Goal: Information Seeking & Learning: Learn about a topic

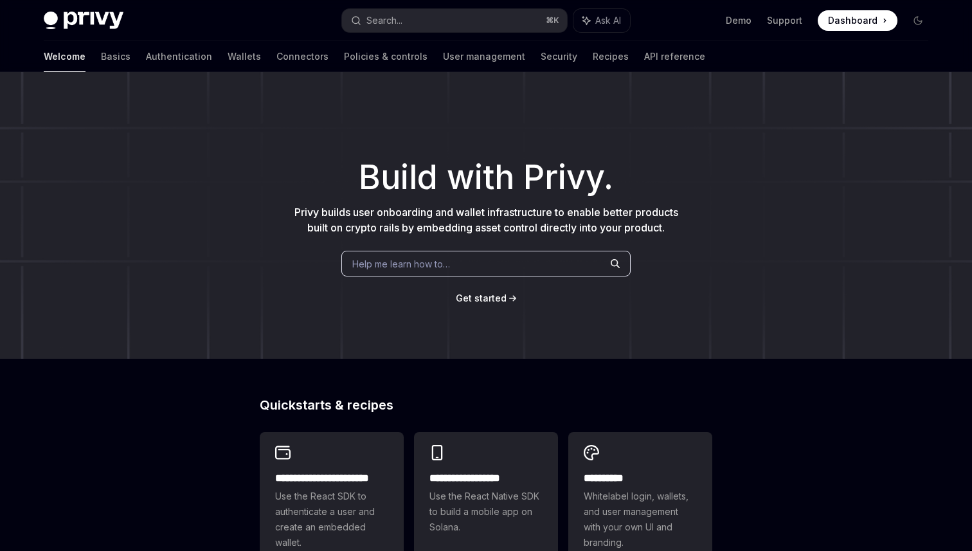
scroll to position [94, 0]
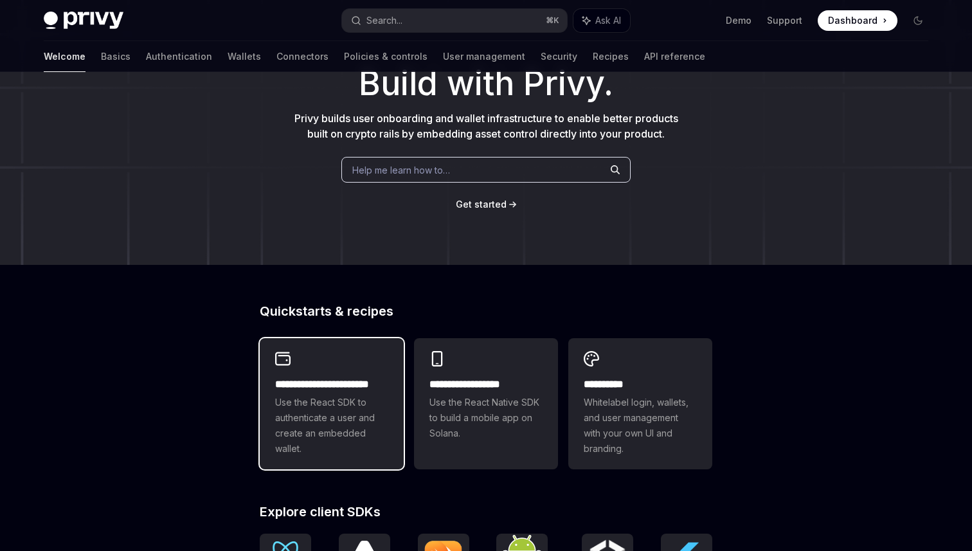
click at [343, 412] on span "Use the React SDK to authenticate a user and create an embedded wallet." at bounding box center [331, 426] width 113 height 62
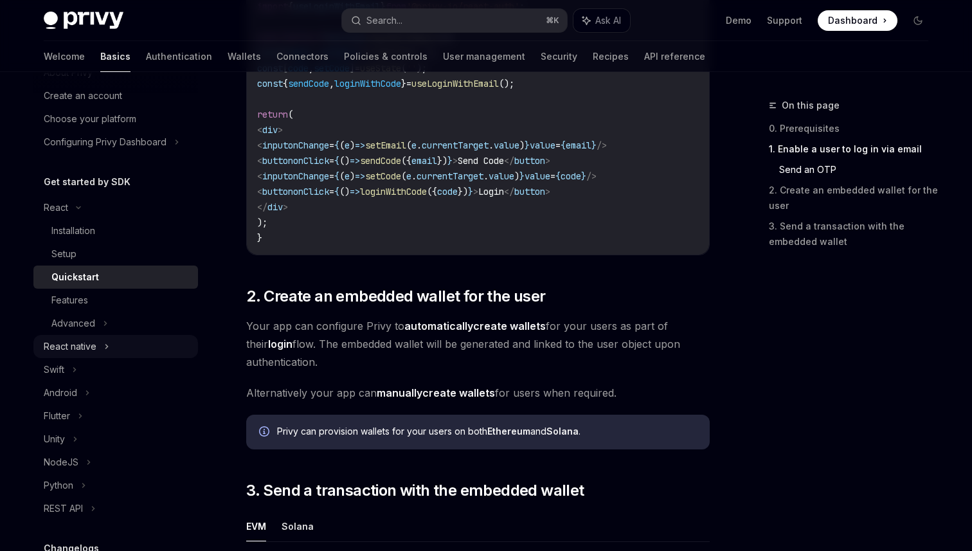
scroll to position [55, 0]
click at [140, 345] on div "React native" at bounding box center [115, 344] width 165 height 23
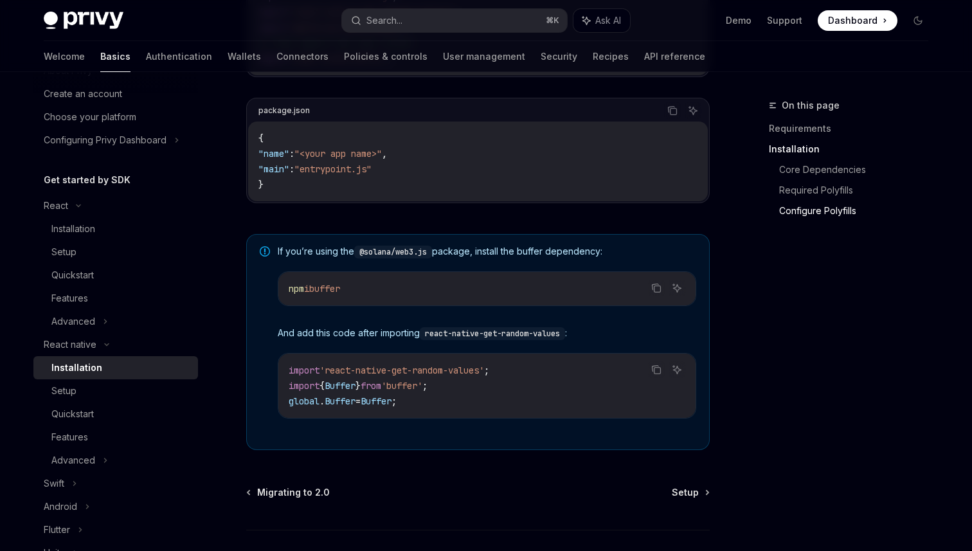
scroll to position [919, 0]
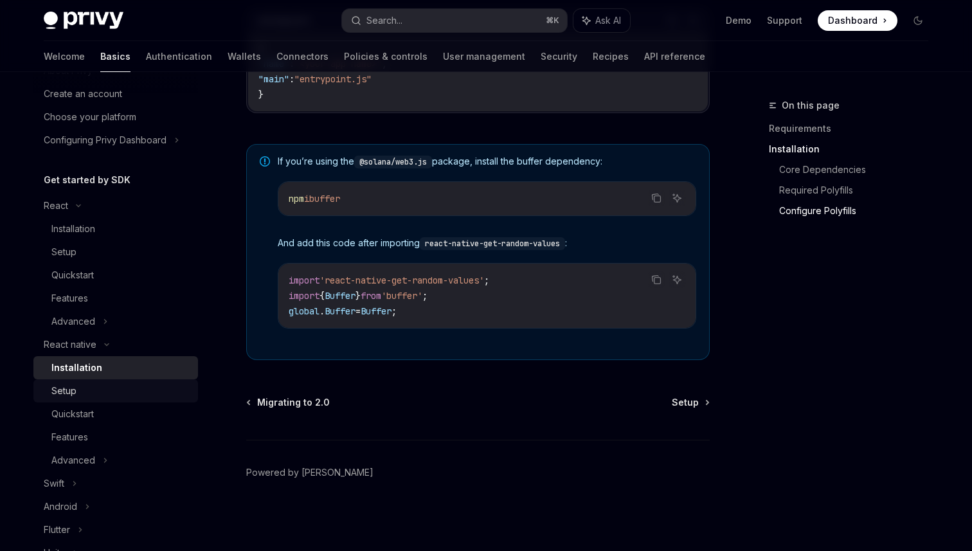
click at [136, 392] on div "Setup" at bounding box center [120, 390] width 139 height 15
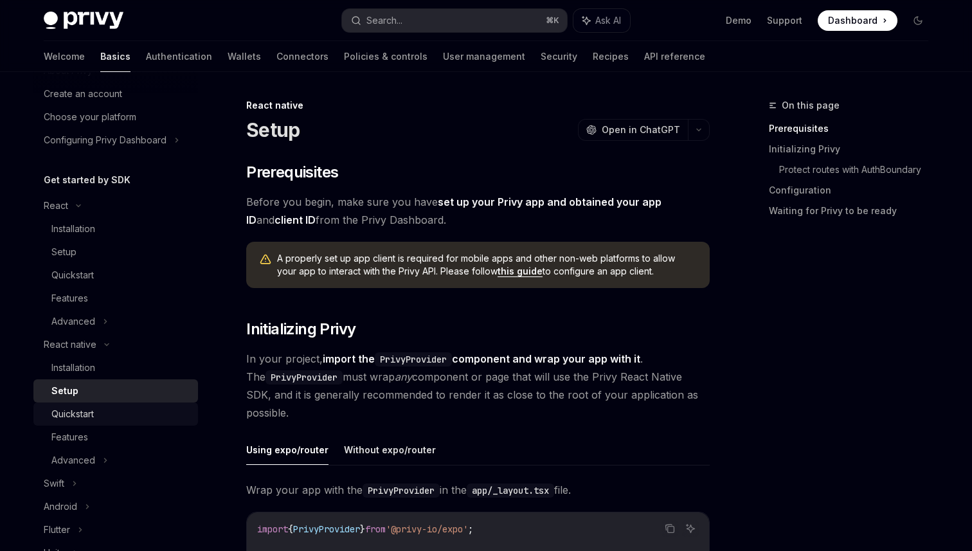
click at [120, 414] on div "Quickstart" at bounding box center [120, 413] width 139 height 15
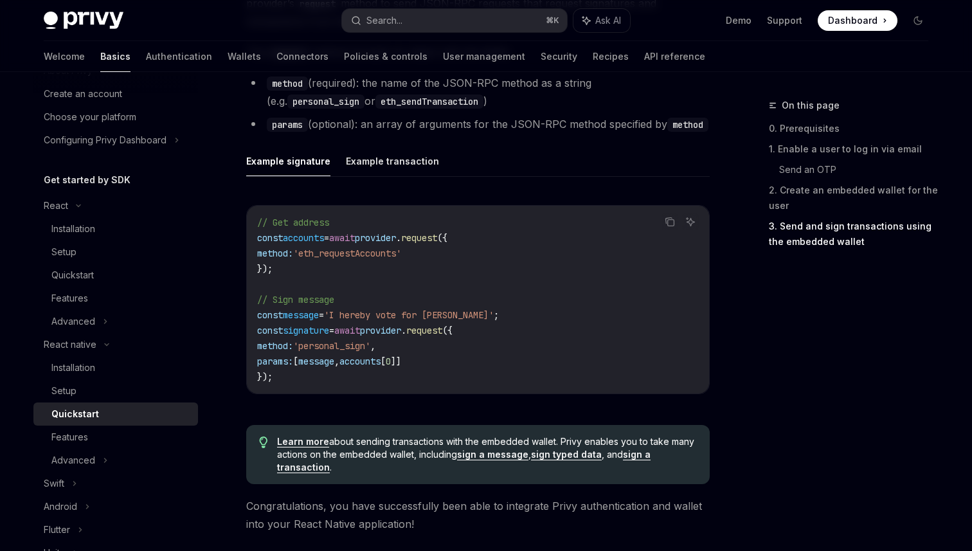
scroll to position [1785, 0]
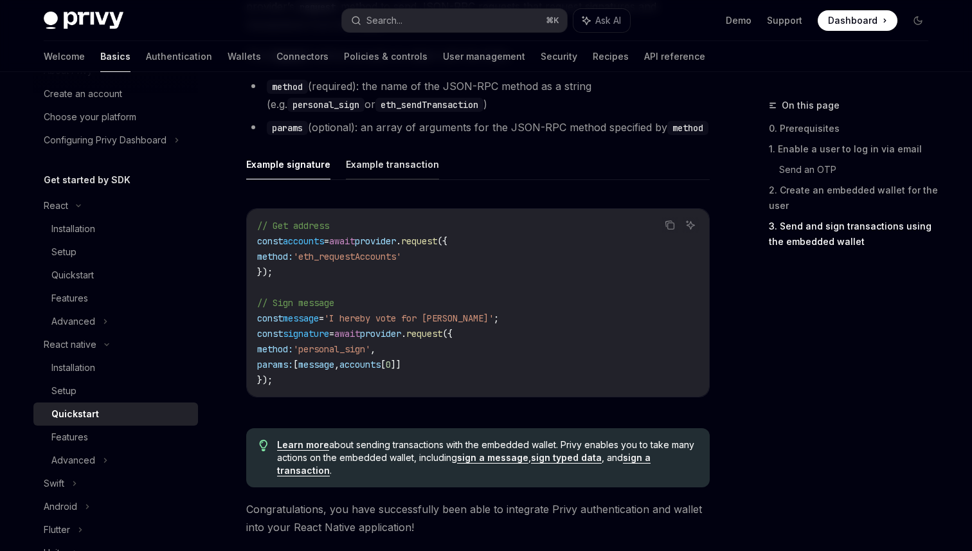
click at [388, 167] on button "Example transaction" at bounding box center [392, 164] width 93 height 30
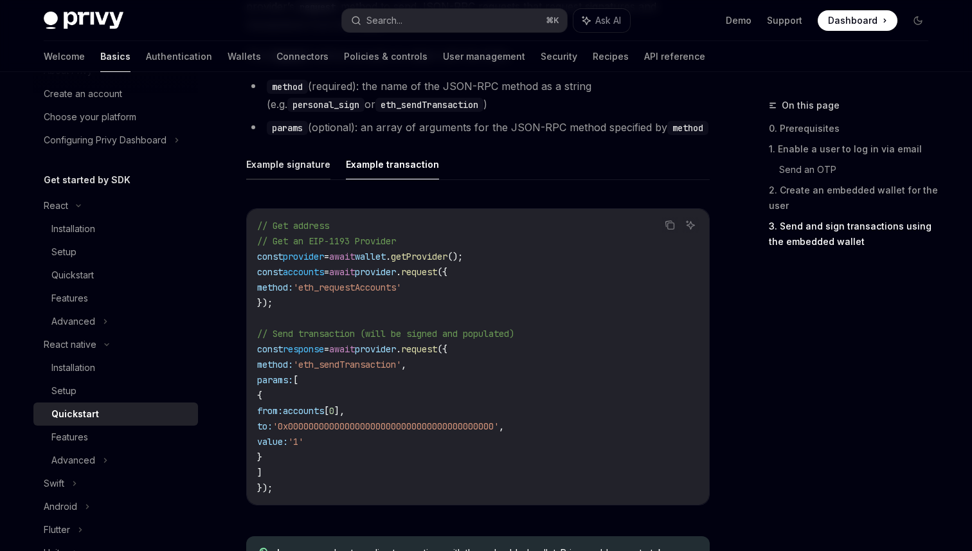
click at [286, 162] on button "Example signature" at bounding box center [288, 164] width 84 height 30
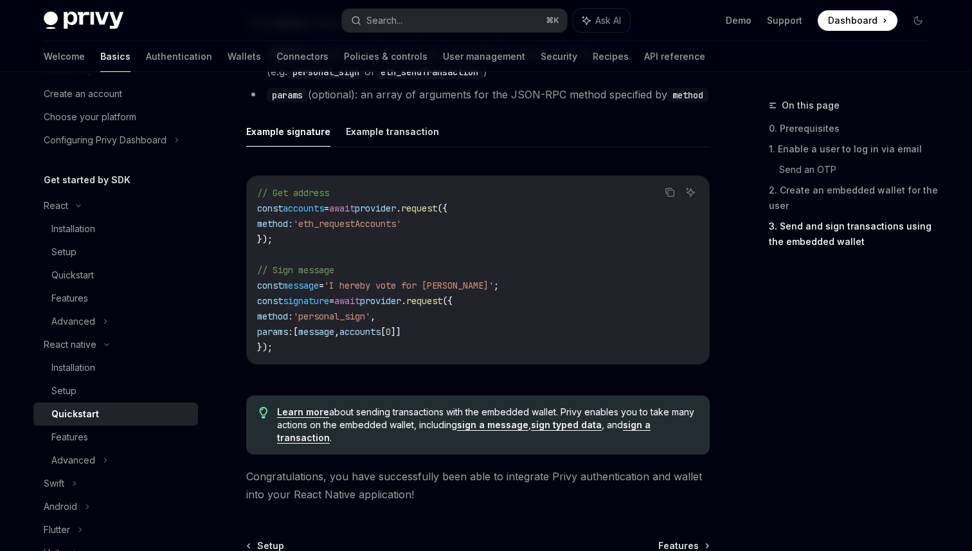
scroll to position [1838, 0]
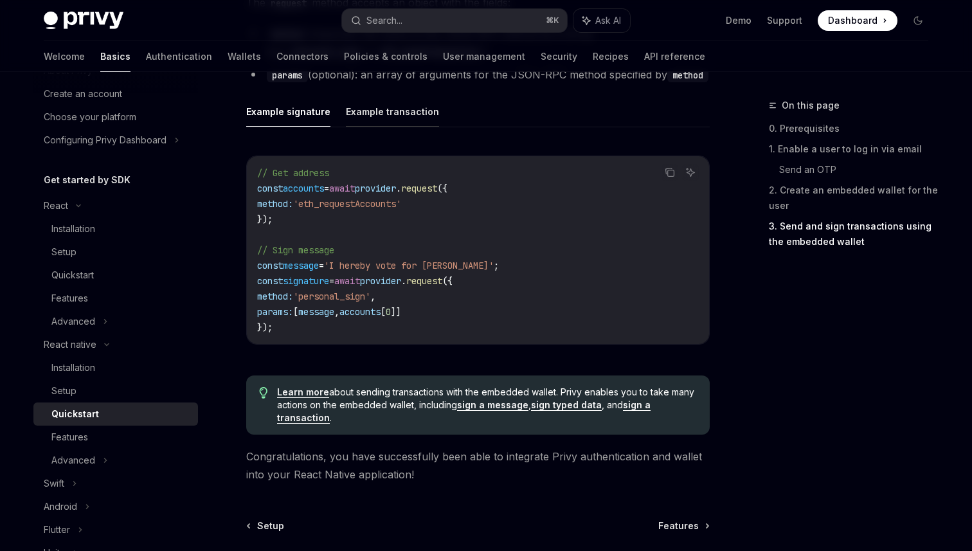
click at [370, 113] on button "Example transaction" at bounding box center [392, 111] width 93 height 30
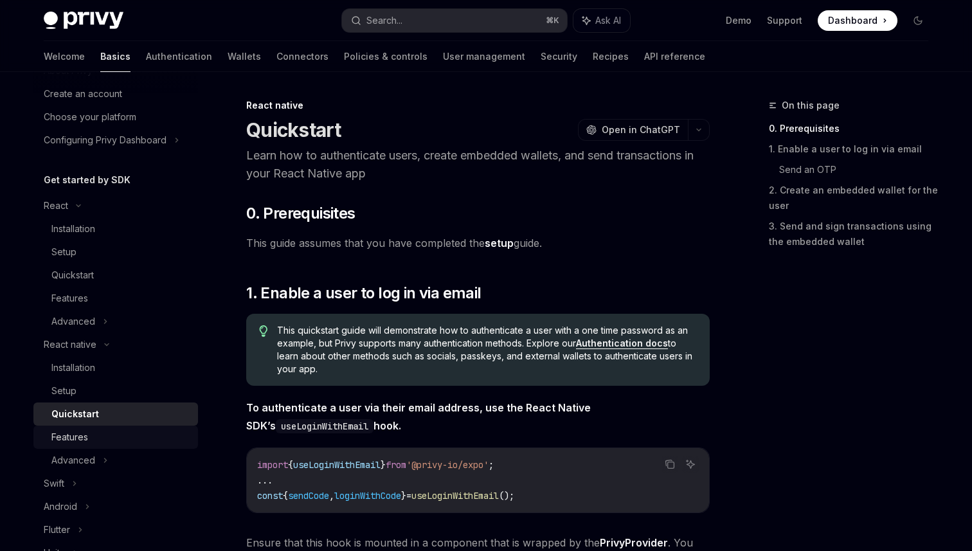
click at [104, 434] on div "Features" at bounding box center [120, 437] width 139 height 15
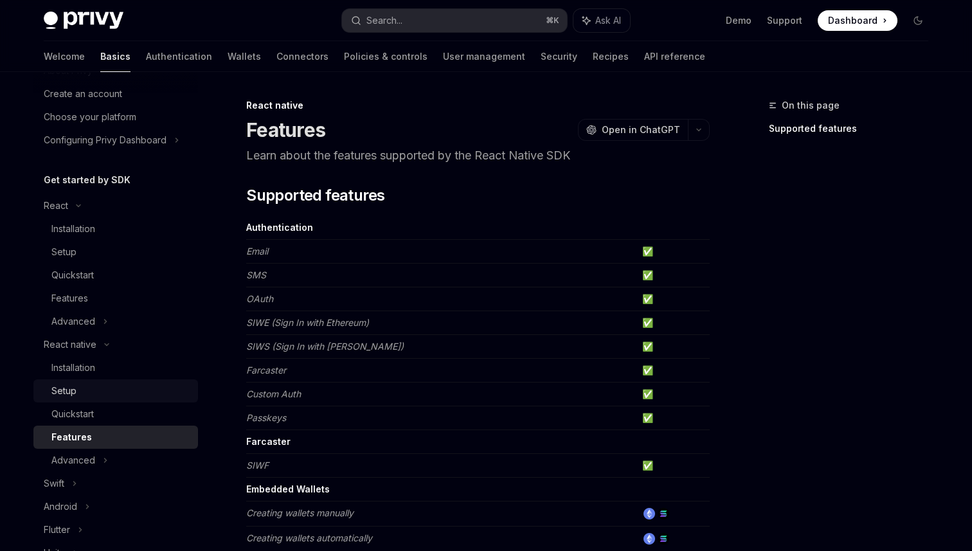
click at [88, 389] on div "Setup" at bounding box center [120, 390] width 139 height 15
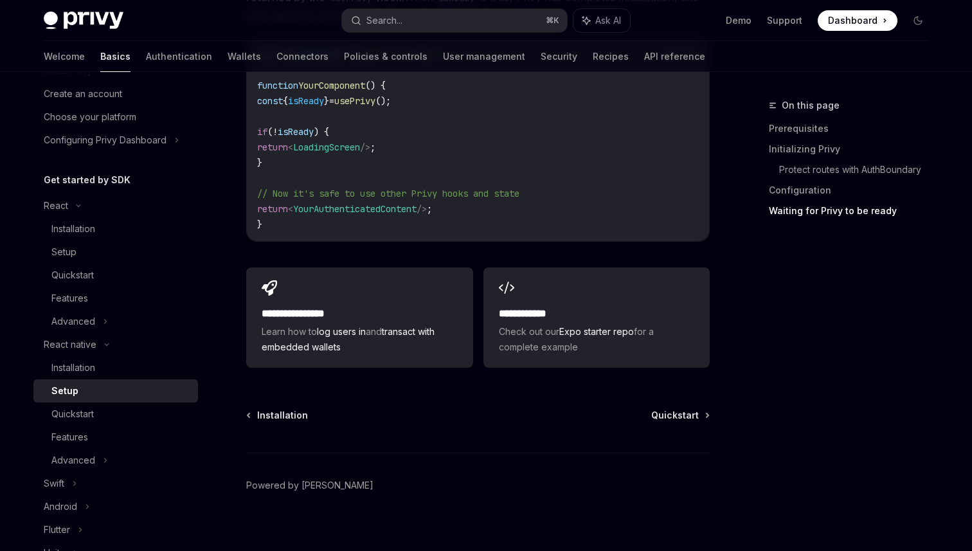
scroll to position [1025, 0]
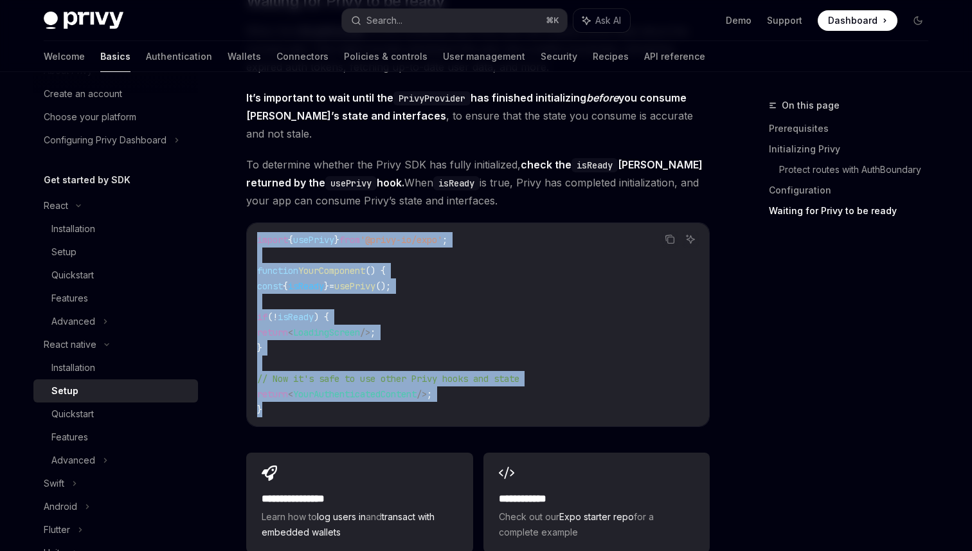
drag, startPoint x: 253, startPoint y: 221, endPoint x: 335, endPoint y: 412, distance: 207.9
click at [335, 412] on div "import { usePrivy } from '@privy-io/expo' ; function YourComponent () { const {…" at bounding box center [478, 324] width 462 height 203
copy code "import { usePrivy } from '@privy-io/expo' ; function YourComponent () { const {…"
click at [142, 365] on div "Installation" at bounding box center [120, 367] width 139 height 15
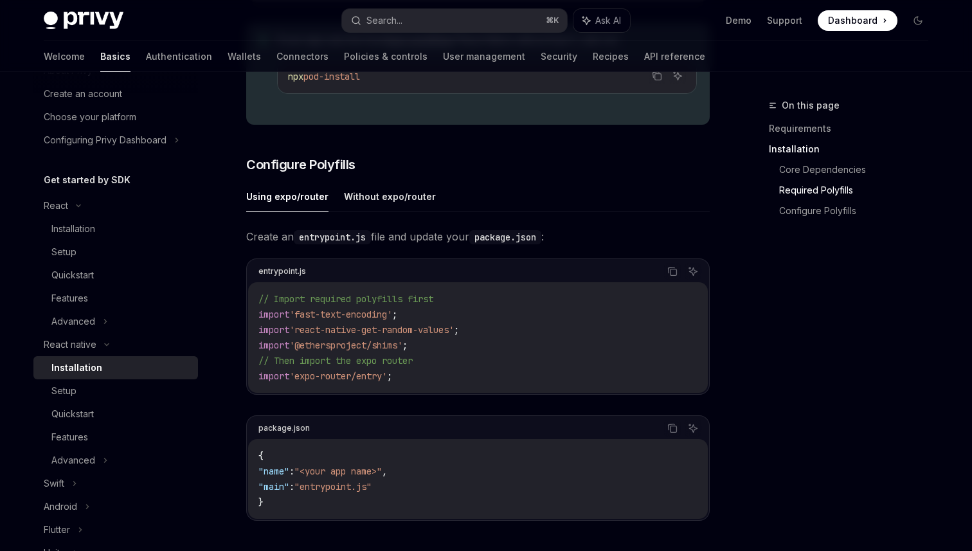
scroll to position [457, 0]
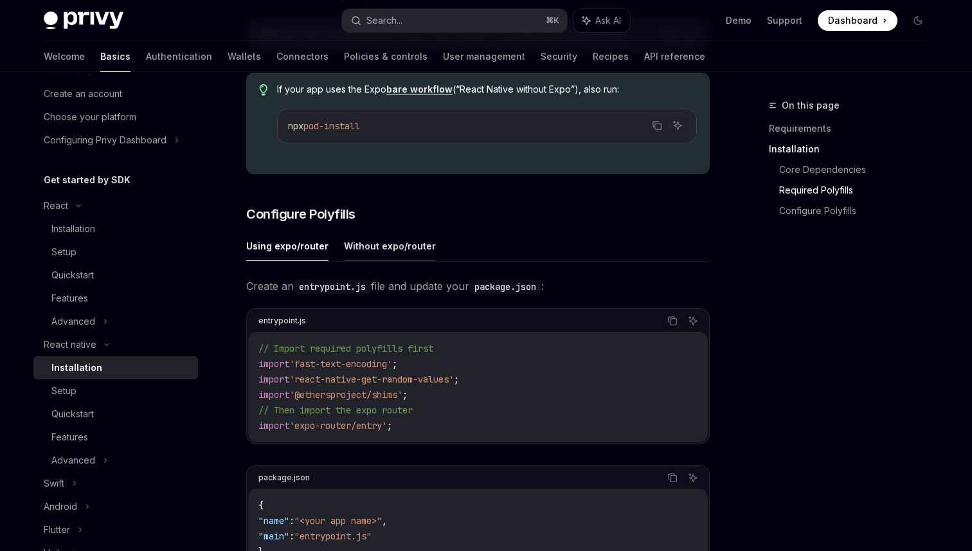
click at [363, 251] on button "Without expo/router" at bounding box center [390, 246] width 92 height 30
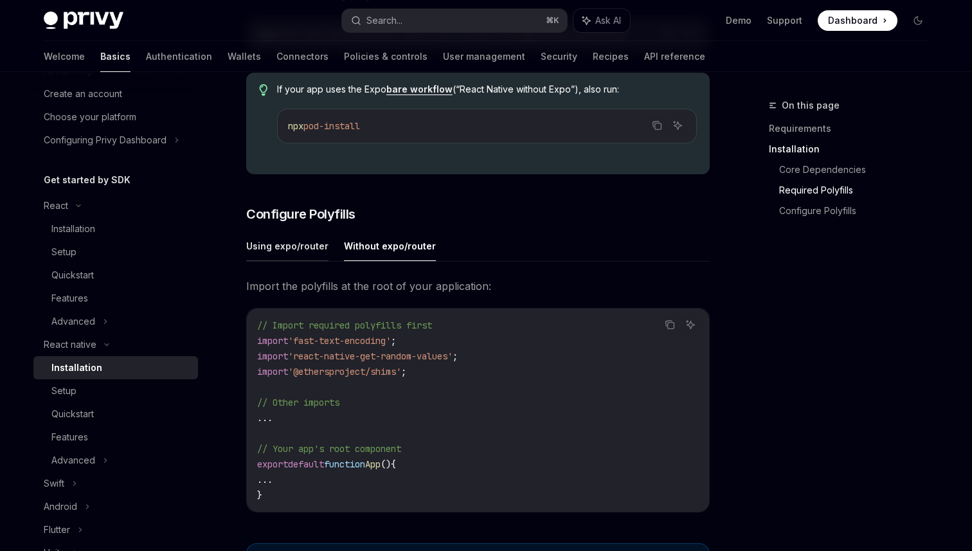
click at [286, 253] on button "Using expo/router" at bounding box center [287, 246] width 82 height 30
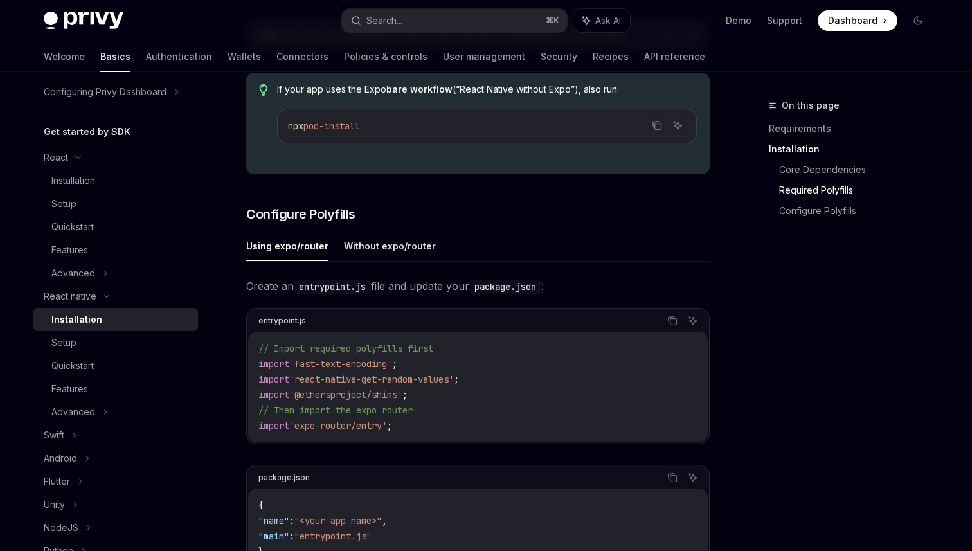
scroll to position [221, 0]
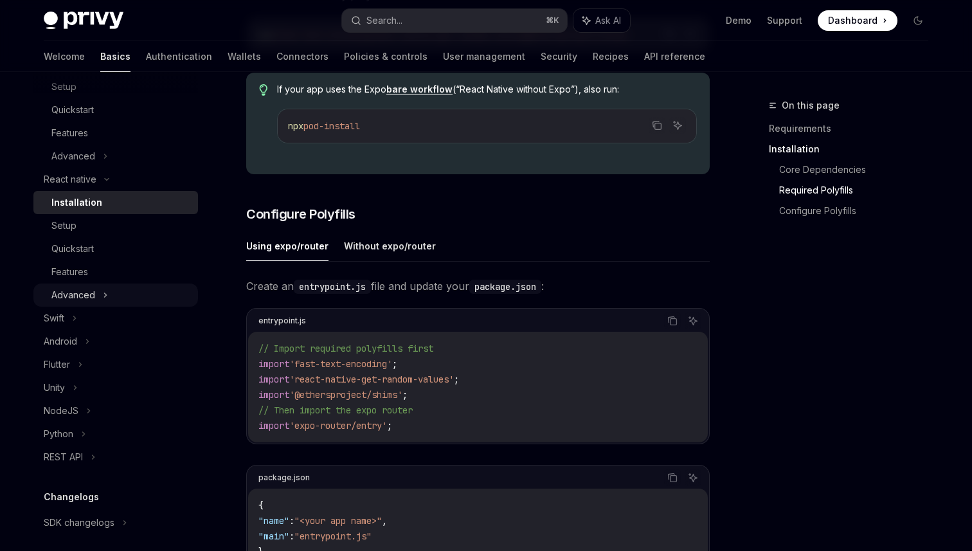
click at [90, 296] on div "Advanced" at bounding box center [73, 294] width 44 height 15
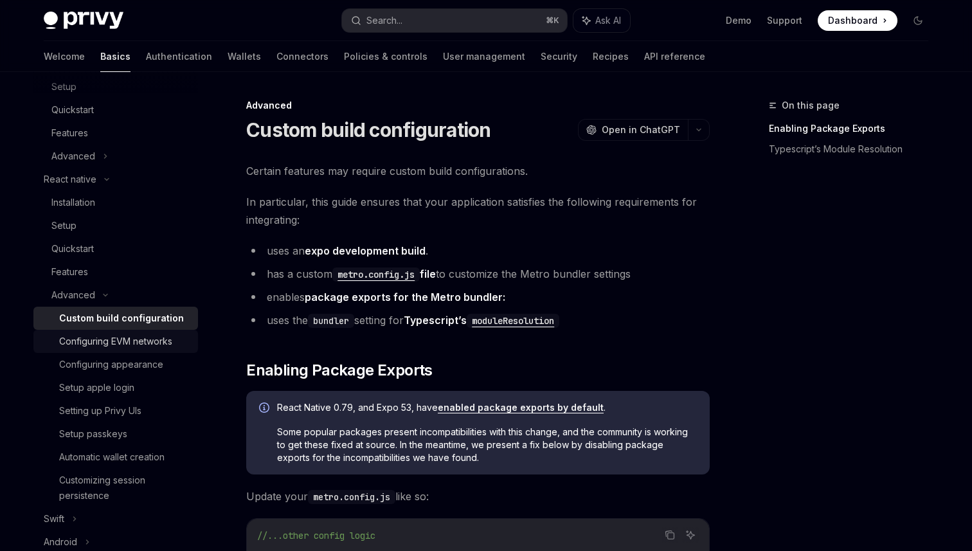
click at [120, 351] on link "Configuring EVM networks" at bounding box center [115, 341] width 165 height 23
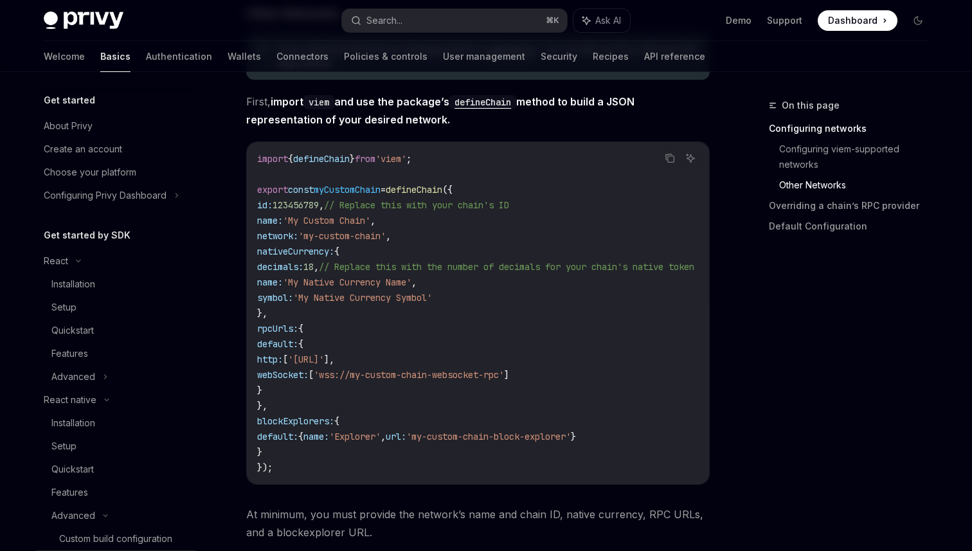
scroll to position [867, 0]
click at [170, 266] on div "React" at bounding box center [115, 260] width 165 height 23
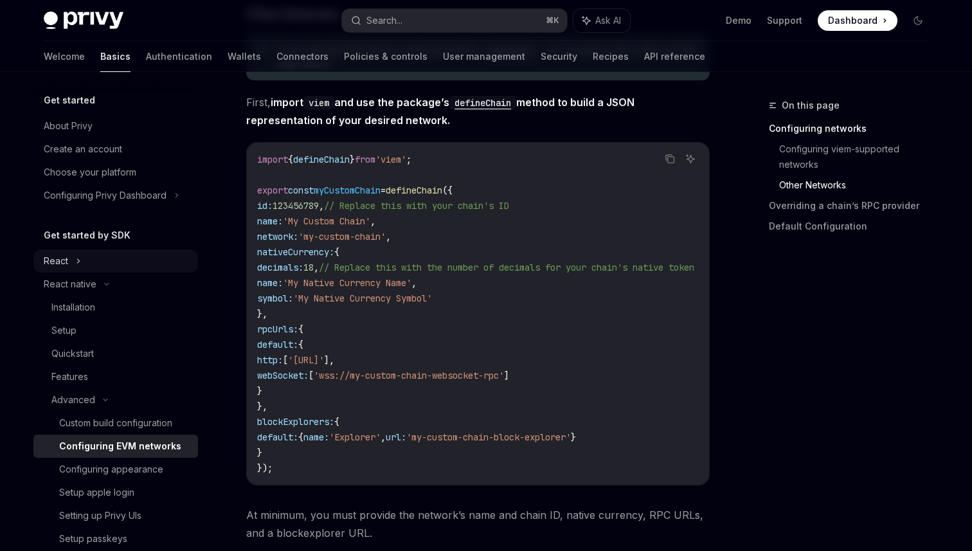
scroll to position [28, 0]
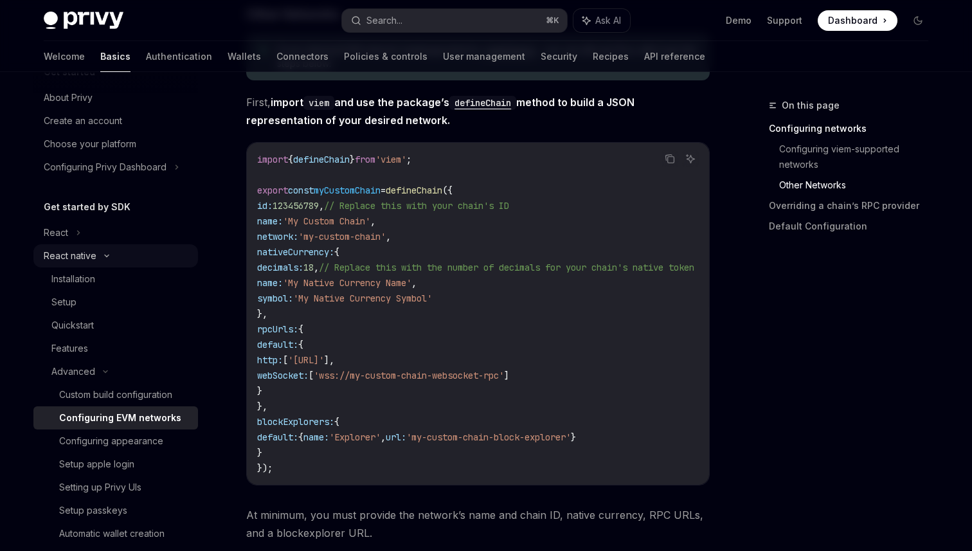
click at [138, 260] on div "React native" at bounding box center [115, 255] width 165 height 23
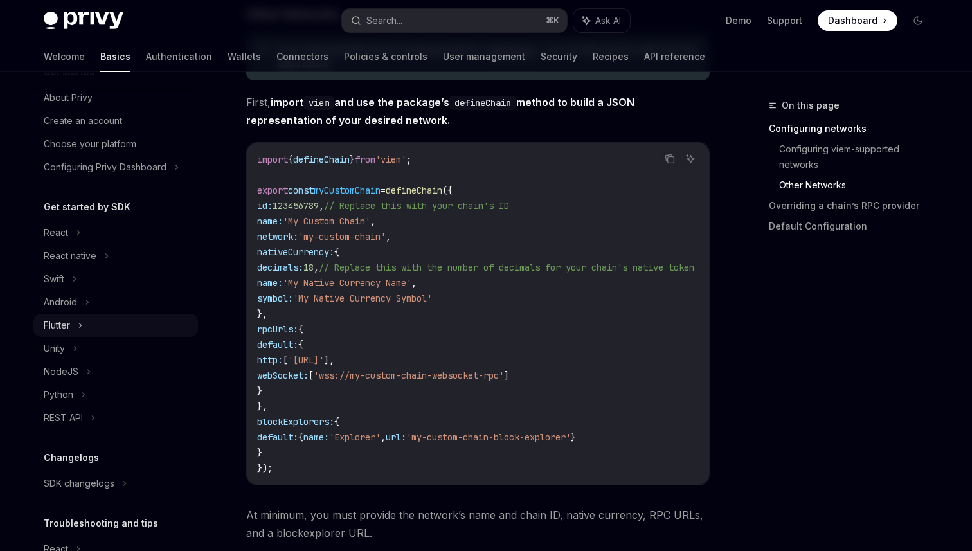
click at [108, 314] on div "Flutter" at bounding box center [115, 325] width 165 height 23
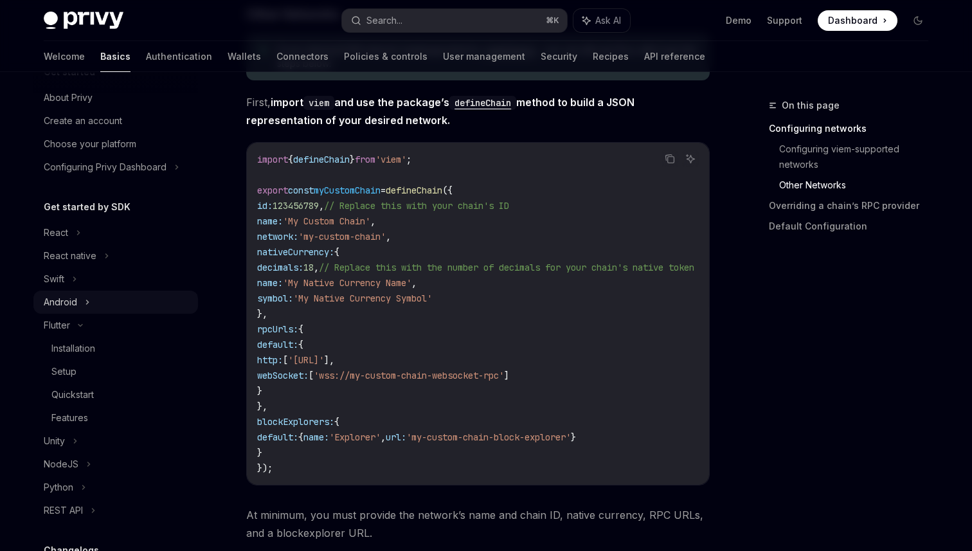
click at [105, 299] on div "Android" at bounding box center [115, 302] width 165 height 23
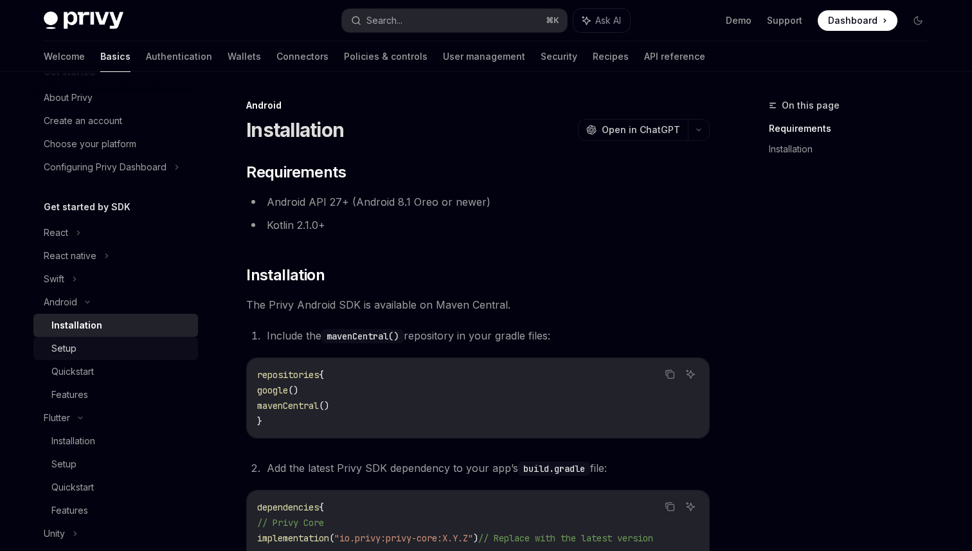
click at [110, 351] on div "Setup" at bounding box center [120, 348] width 139 height 15
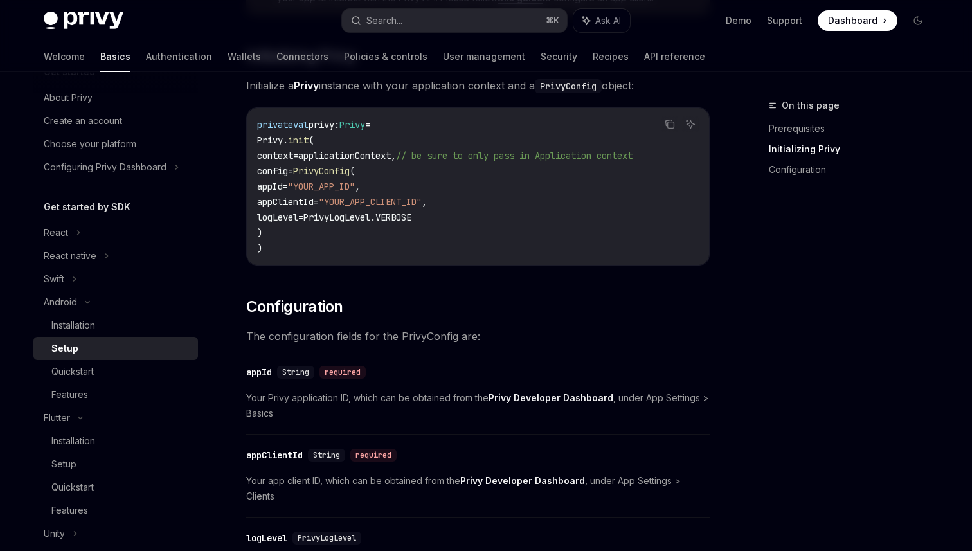
scroll to position [343, 0]
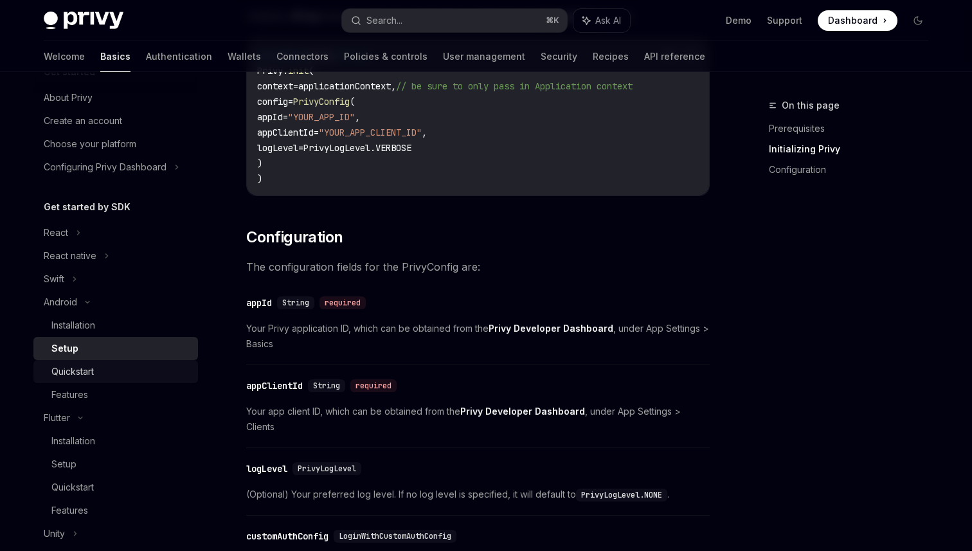
click at [115, 379] on link "Quickstart" at bounding box center [115, 371] width 165 height 23
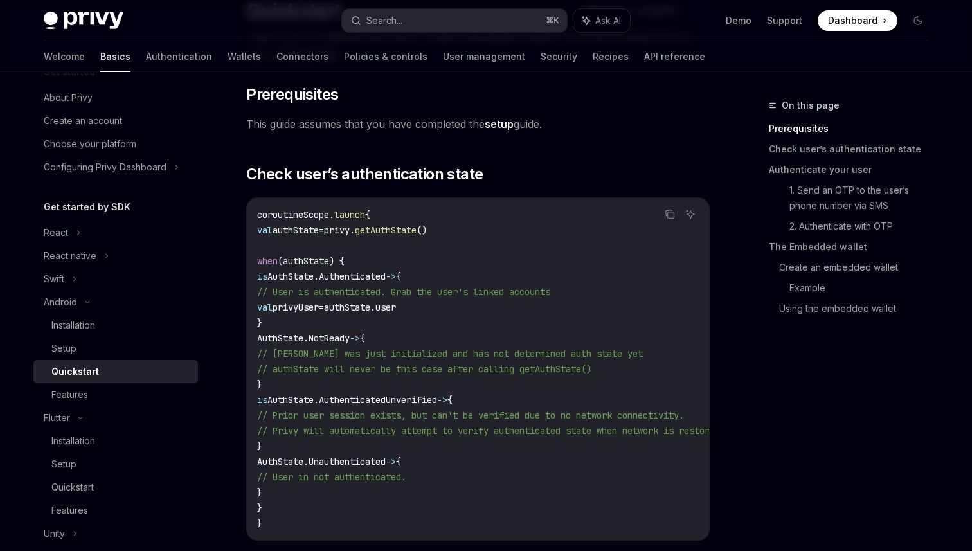
scroll to position [126, 0]
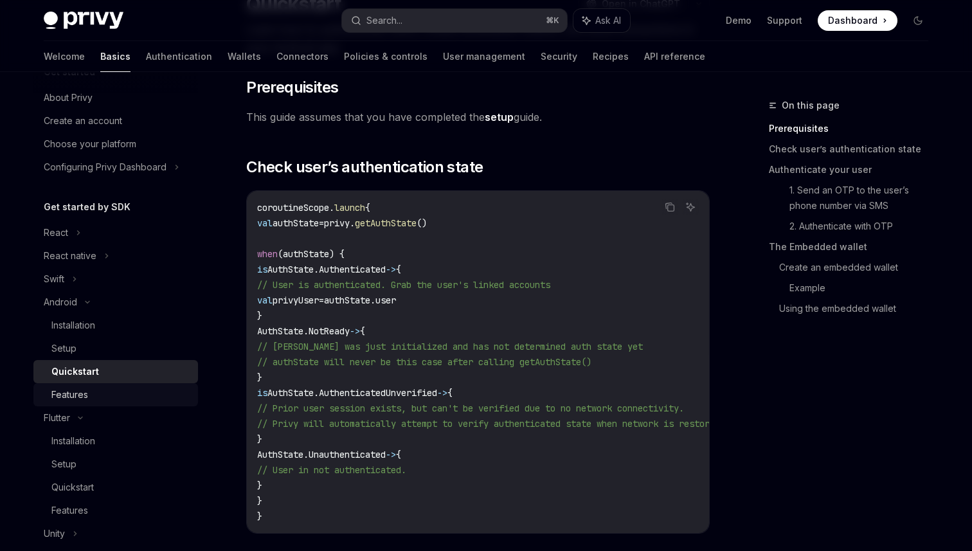
click at [128, 395] on div "Features" at bounding box center [120, 394] width 139 height 15
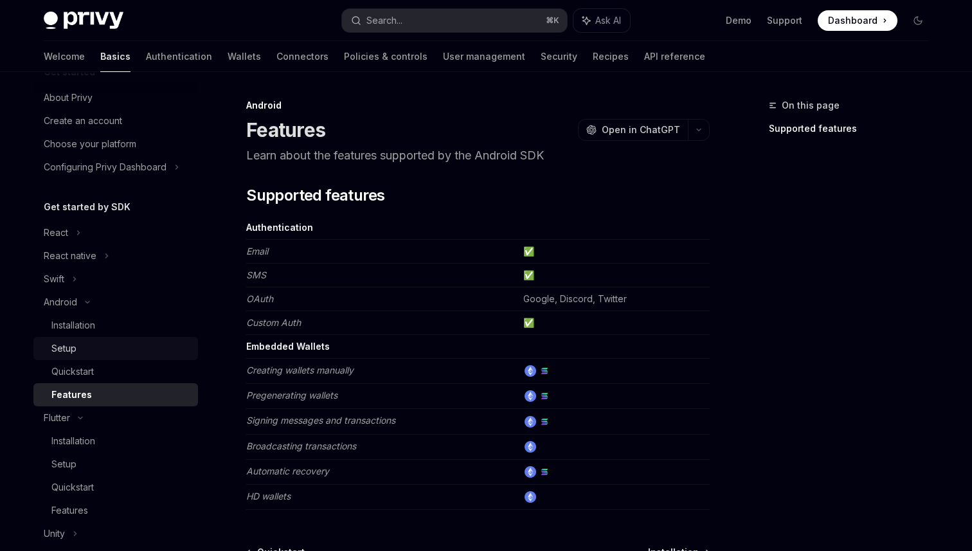
click at [116, 356] on div "Setup" at bounding box center [120, 348] width 139 height 15
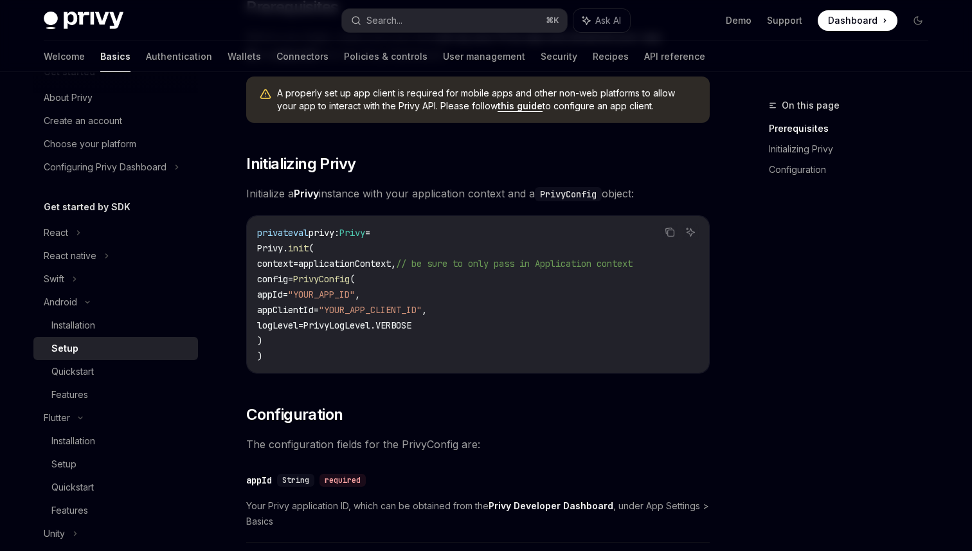
scroll to position [146, 0]
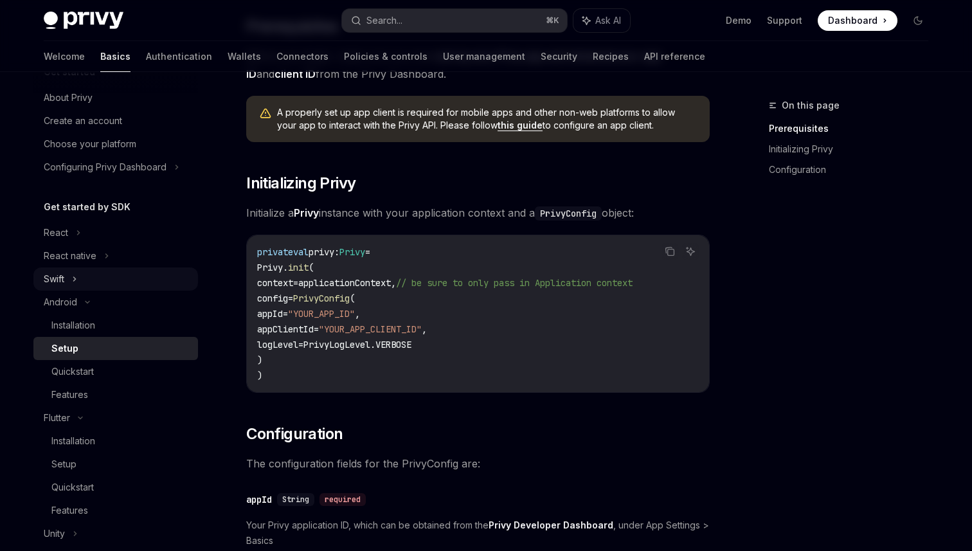
click at [73, 275] on icon at bounding box center [74, 278] width 5 height 15
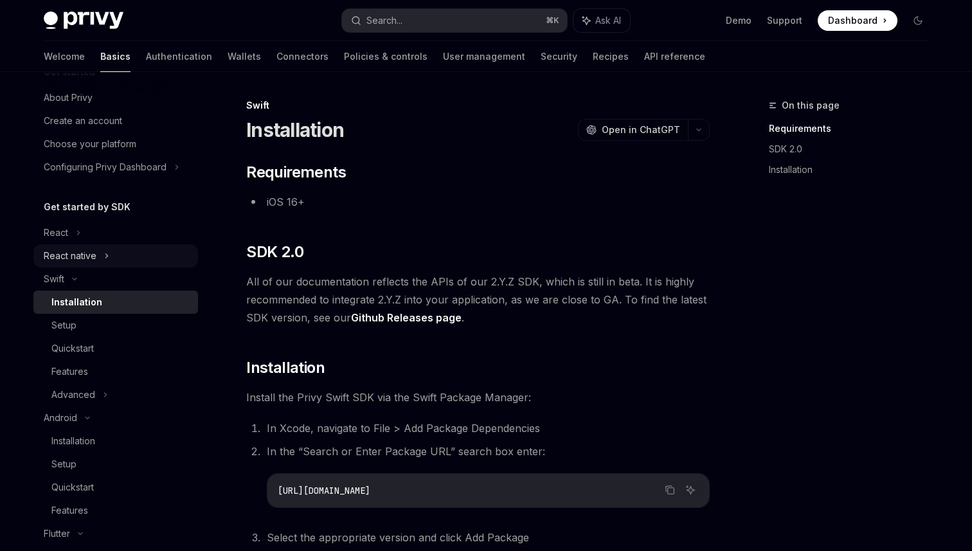
click at [103, 261] on div "React native" at bounding box center [115, 255] width 165 height 23
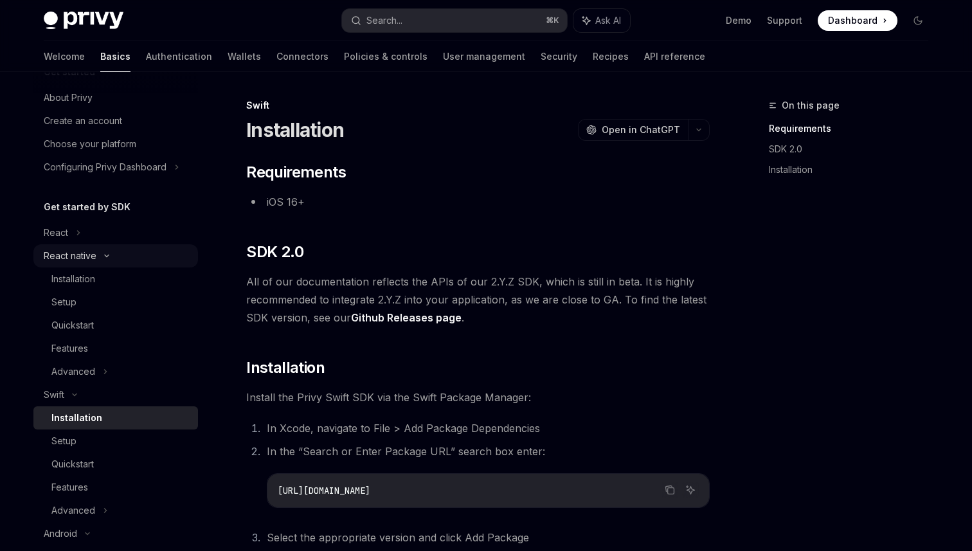
type textarea "*"
